Goal: Task Accomplishment & Management: Manage account settings

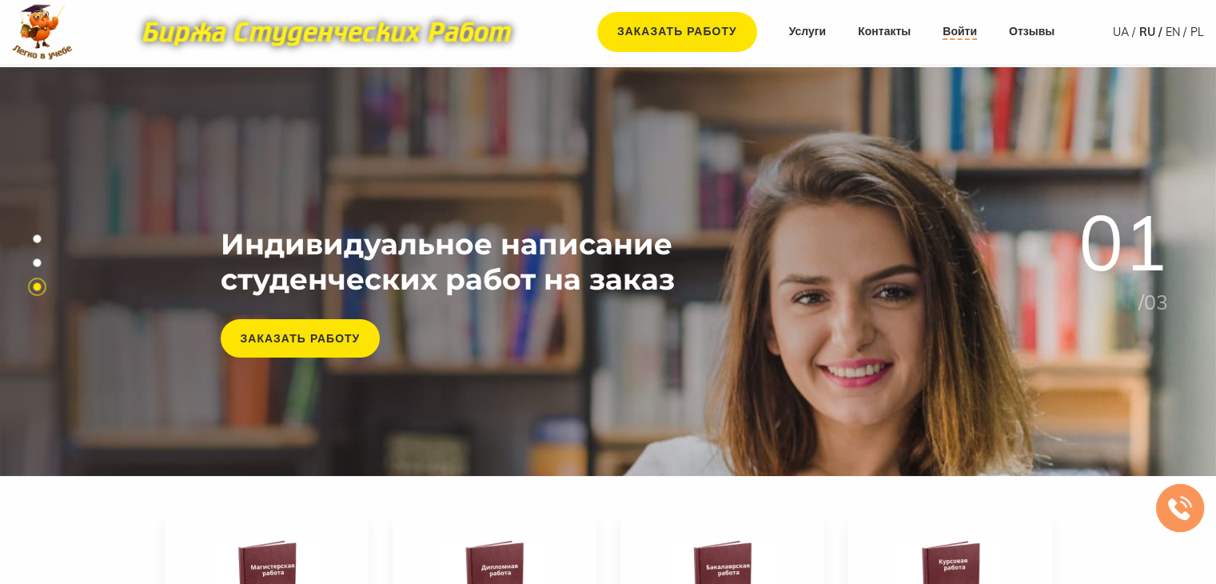
click at [959, 36] on link "Войти" at bounding box center [960, 32] width 34 height 16
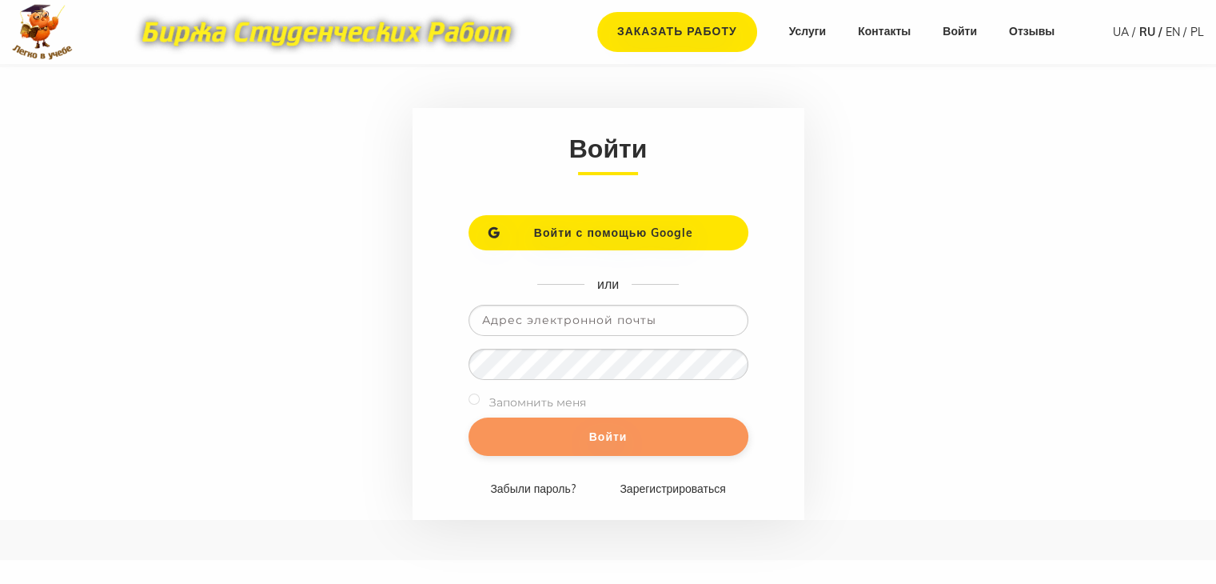
type input "[EMAIL_ADDRESS][DOMAIN_NAME]"
click at [564, 438] on input "Войти" at bounding box center [608, 436] width 280 height 38
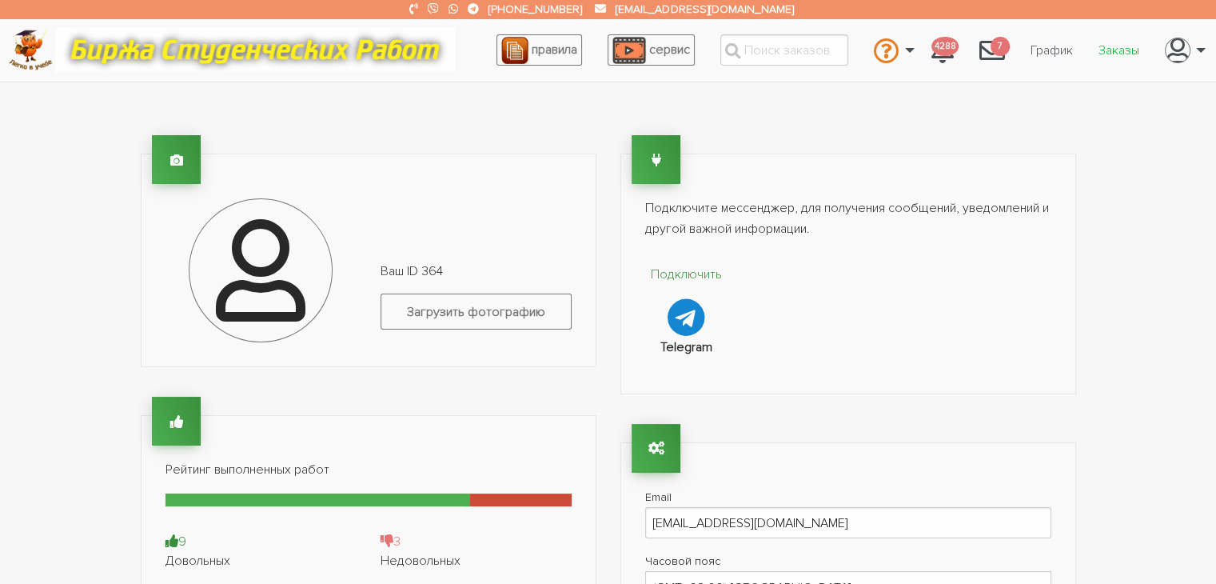
click at [1129, 54] on link "Заказы" at bounding box center [1119, 50] width 66 height 30
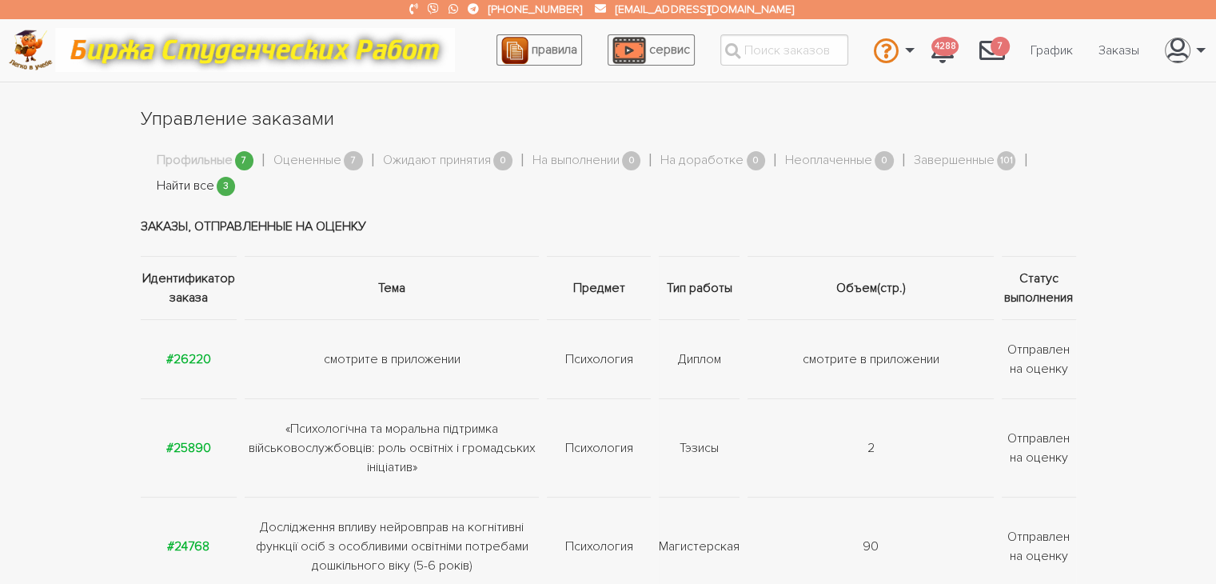
click at [201, 188] on link "Найти все" at bounding box center [186, 186] width 58 height 21
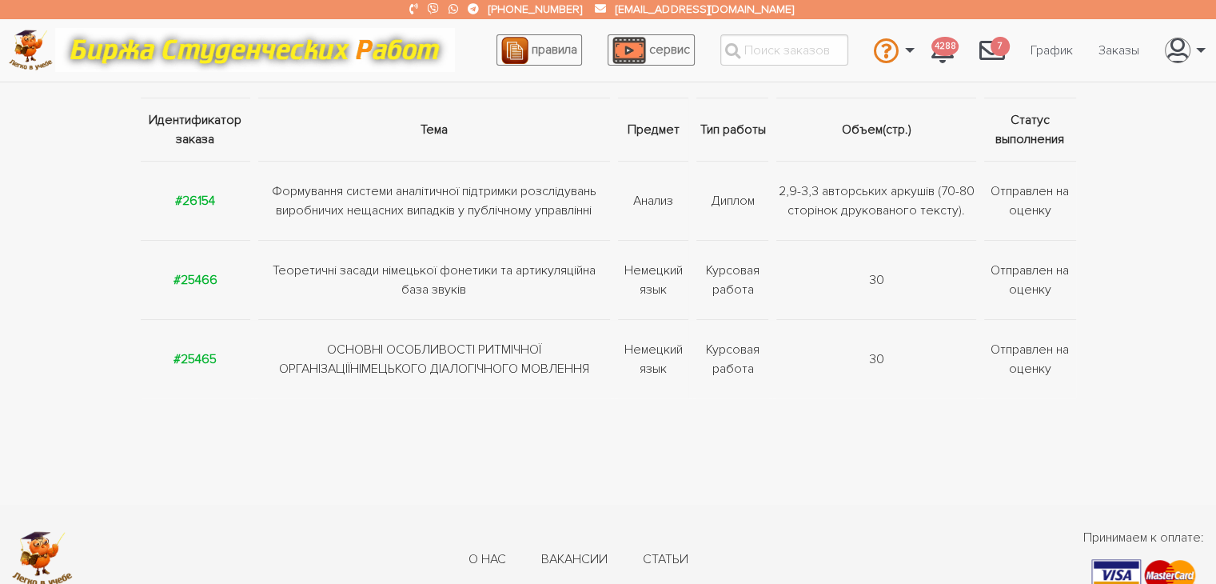
scroll to position [160, 0]
